Goal: Complete application form

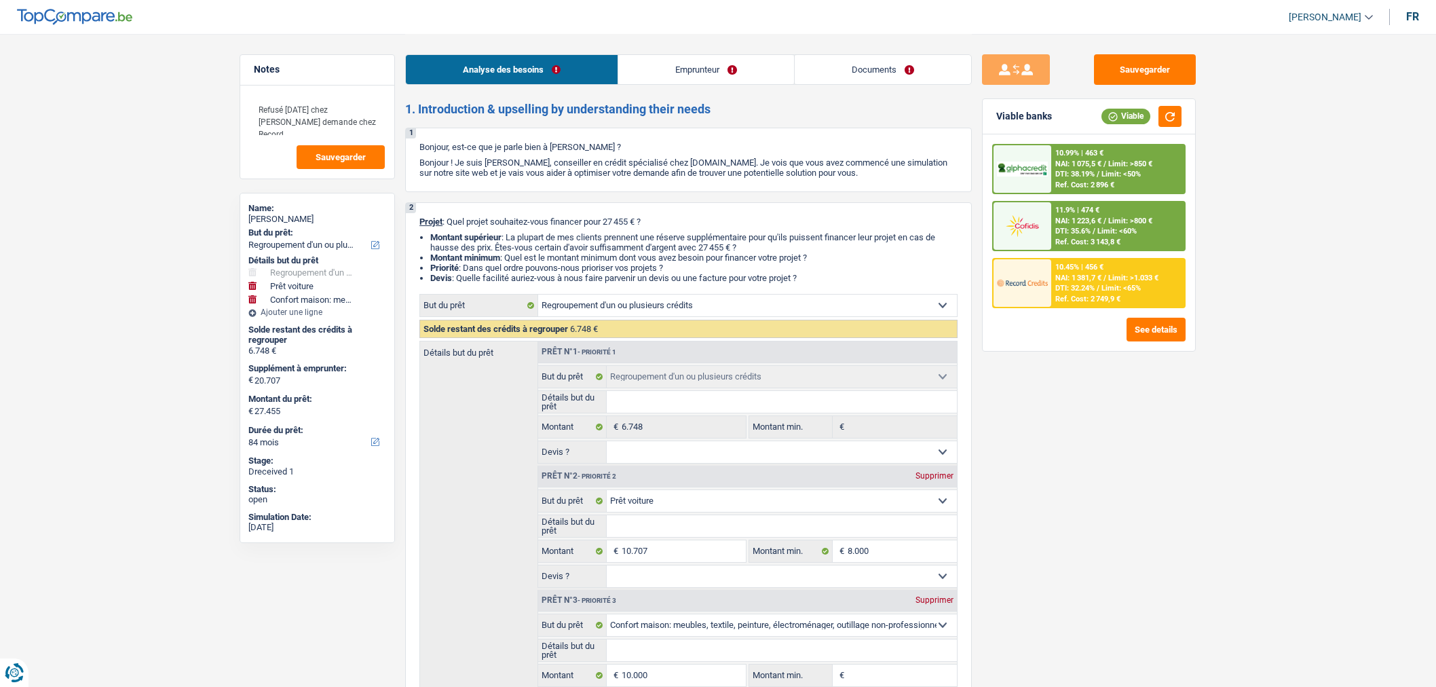
select select "refinancing"
select select "car"
select select "household"
select select "84"
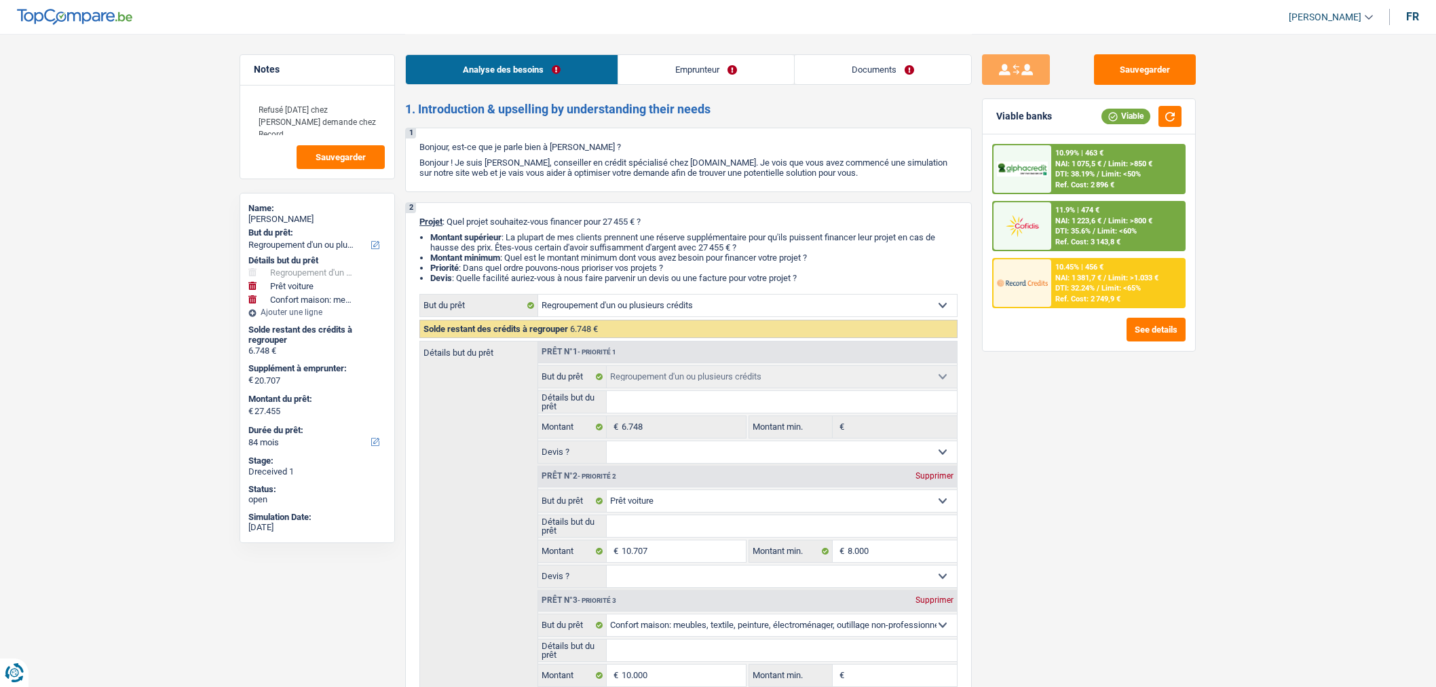
click at [842, 77] on link "Documents" at bounding box center [883, 69] width 176 height 29
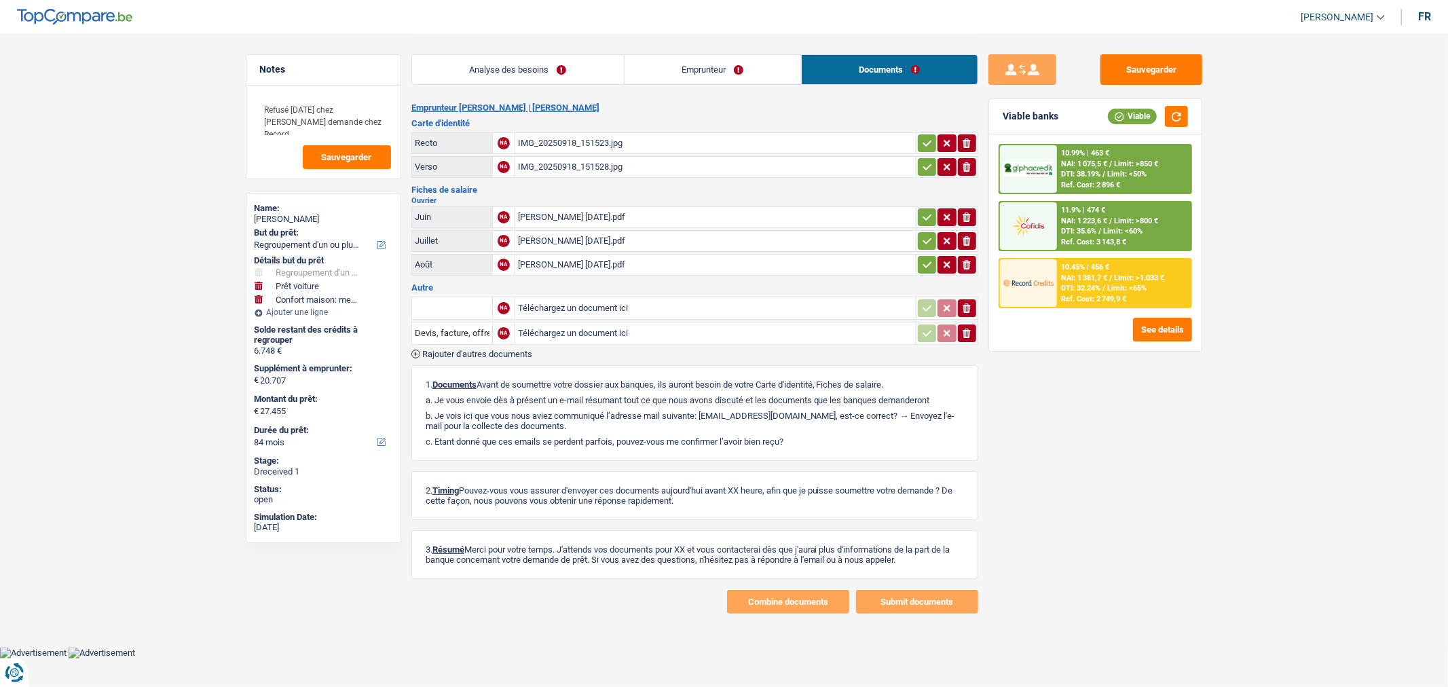
click at [554, 86] on div "Analyse des besoins Emprunteur Documents" at bounding box center [694, 63] width 567 height 58
click at [544, 72] on link "Analyse des besoins" at bounding box center [518, 69] width 212 height 29
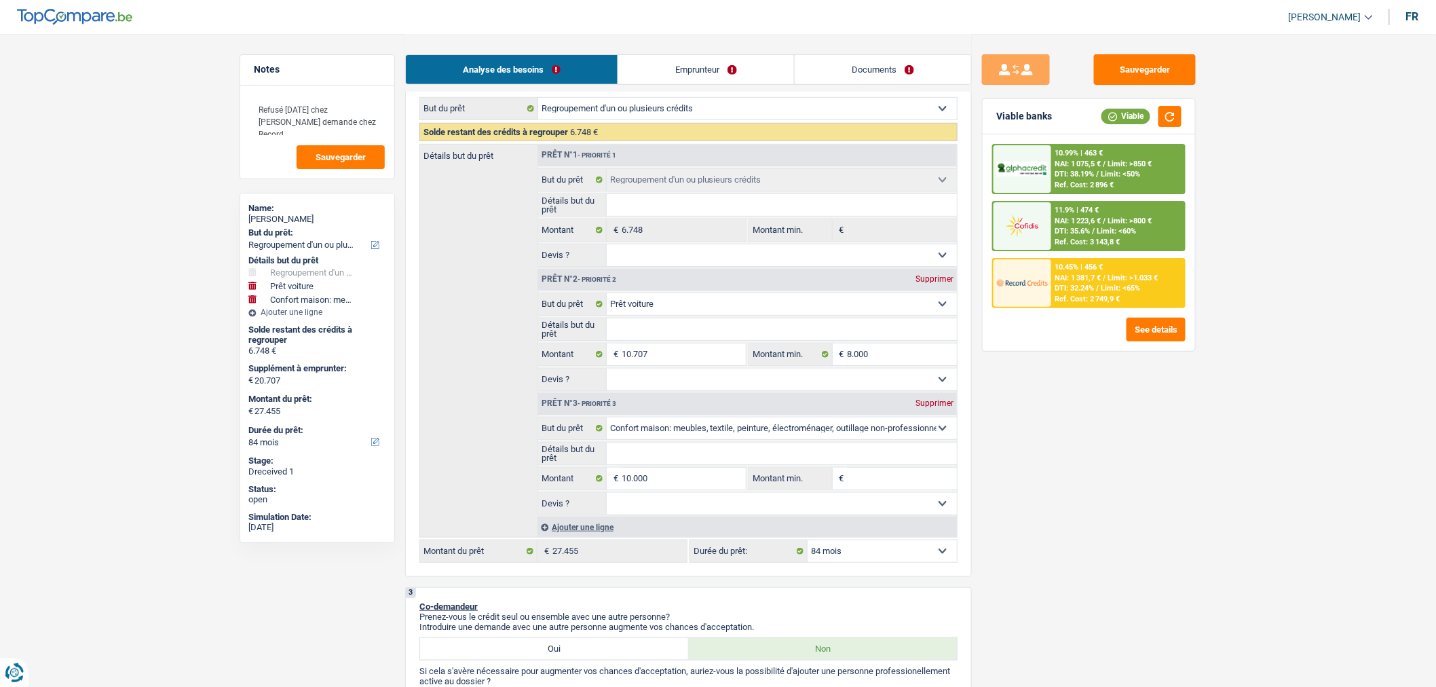
scroll to position [198, 0]
